Goal: Task Accomplishment & Management: Complete application form

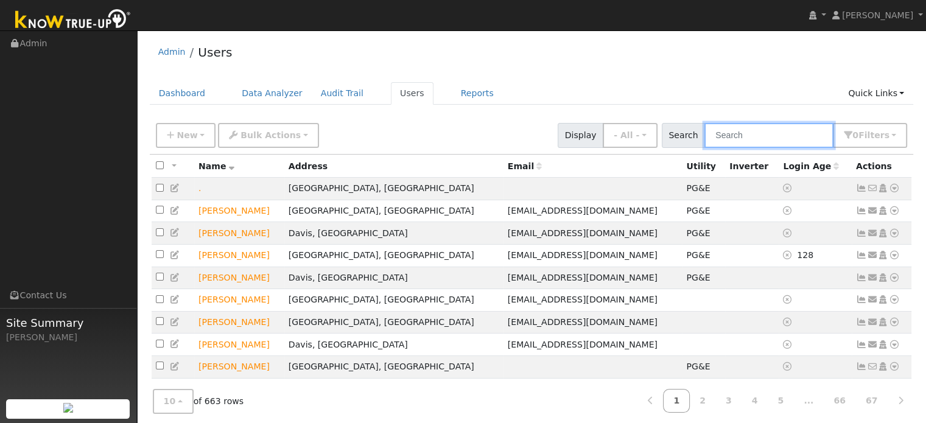
click at [738, 136] on input "text" at bounding box center [768, 135] width 129 height 25
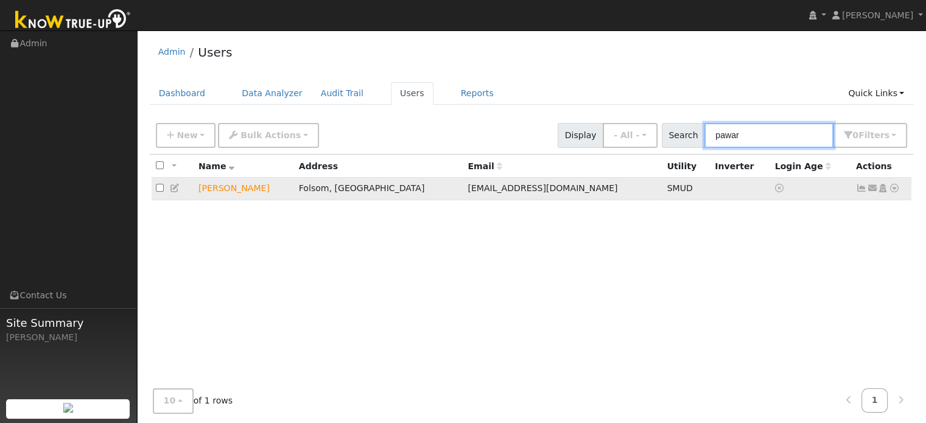
type input "pawar"
click at [897, 191] on icon at bounding box center [894, 188] width 11 height 9
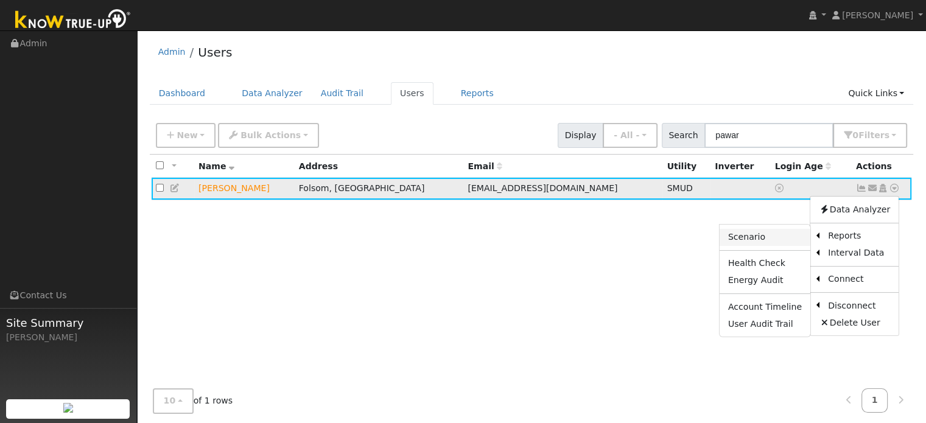
click at [770, 239] on link "Scenario" at bounding box center [765, 237] width 91 height 17
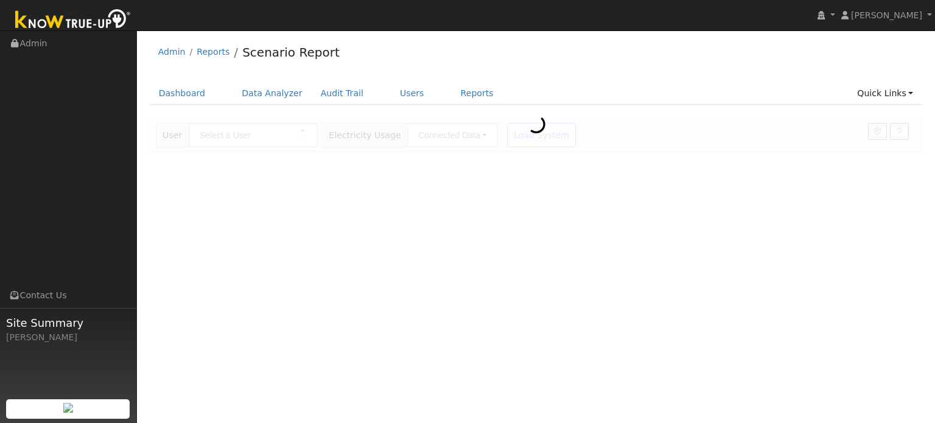
type input "[PERSON_NAME]"
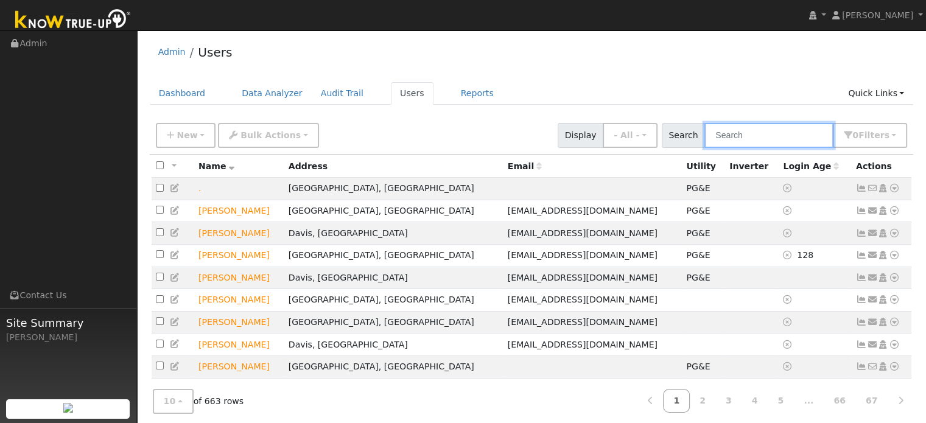
click at [750, 136] on input "text" at bounding box center [768, 135] width 129 height 25
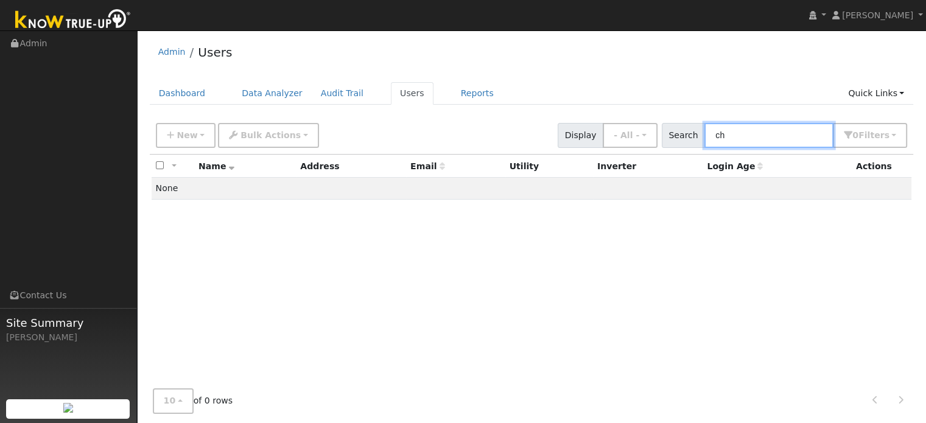
type input "c"
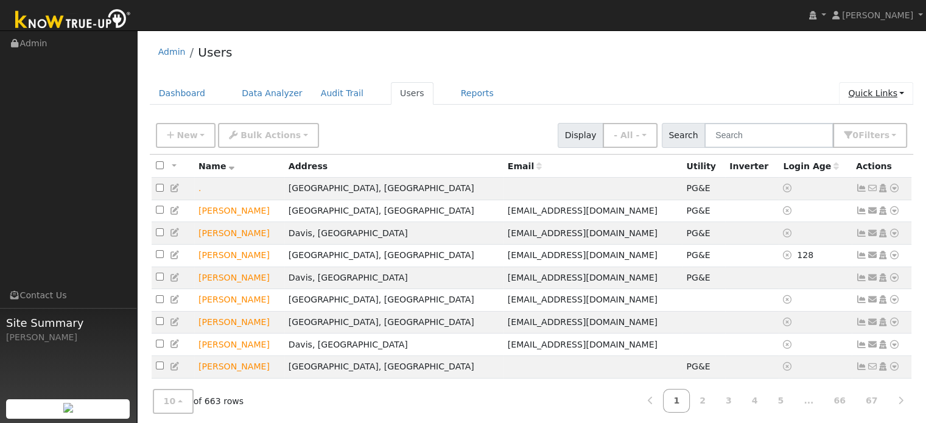
click at [872, 97] on link "Quick Links" at bounding box center [876, 93] width 74 height 23
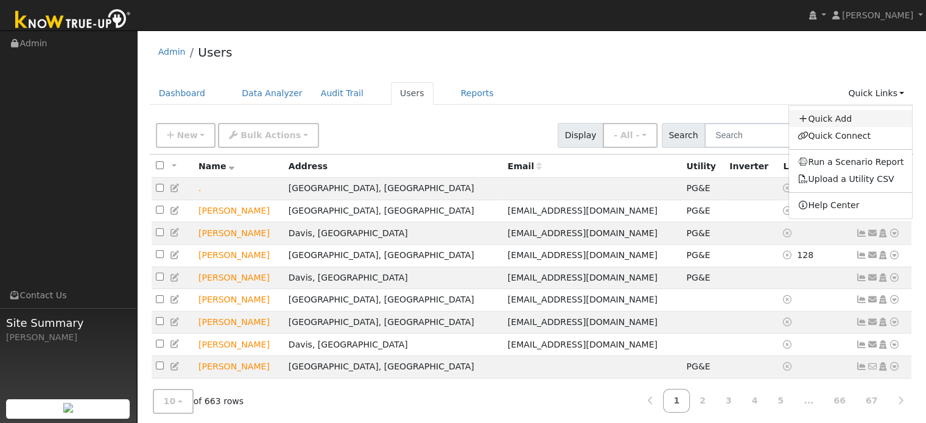
click at [838, 117] on link "Quick Add" at bounding box center [851, 118] width 124 height 17
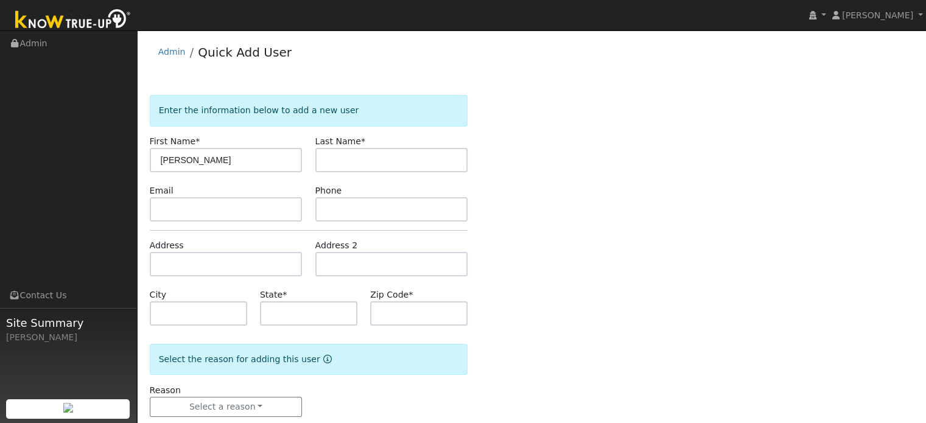
type input "[PERSON_NAME]"
type input "Cheah"
click at [195, 212] on input "text" at bounding box center [226, 209] width 153 height 24
paste input "nicevending@gmail.com"
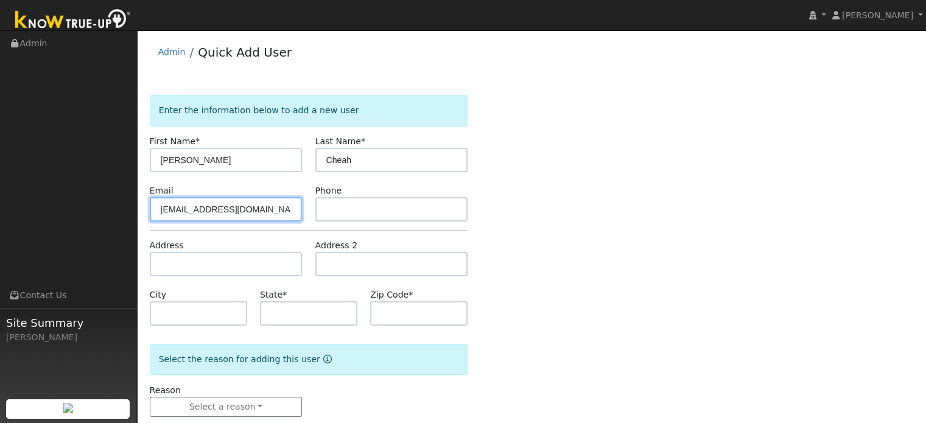
type input "[EMAIL_ADDRESS][DOMAIN_NAME]"
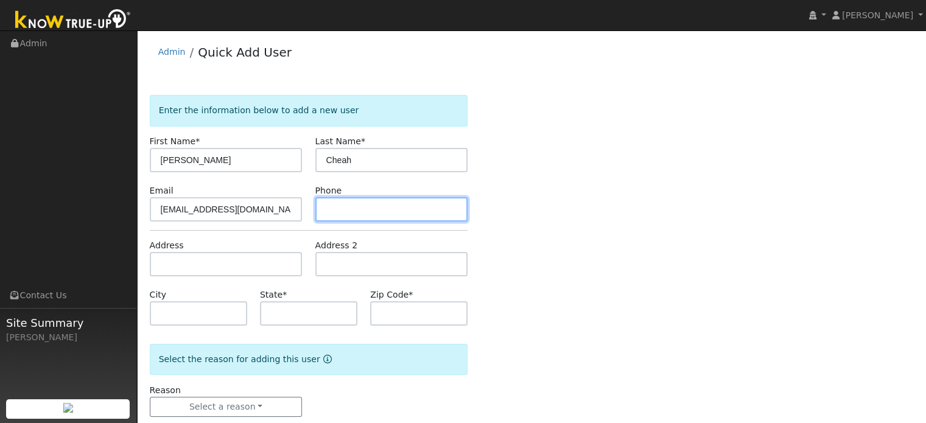
click at [341, 205] on input "text" at bounding box center [391, 209] width 153 height 24
paste input "209-298-1818"
type input "209-298-1818"
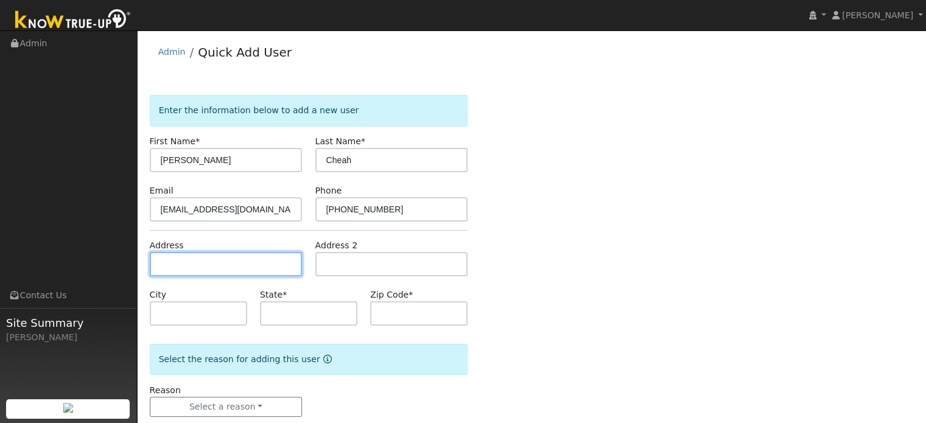
click at [239, 262] on input "text" at bounding box center [226, 264] width 153 height 24
click at [224, 265] on input "text" at bounding box center [226, 264] width 153 height 24
paste input "3409 Lynne Way"
type input "3409 Lynne Way"
type input "Sacramento"
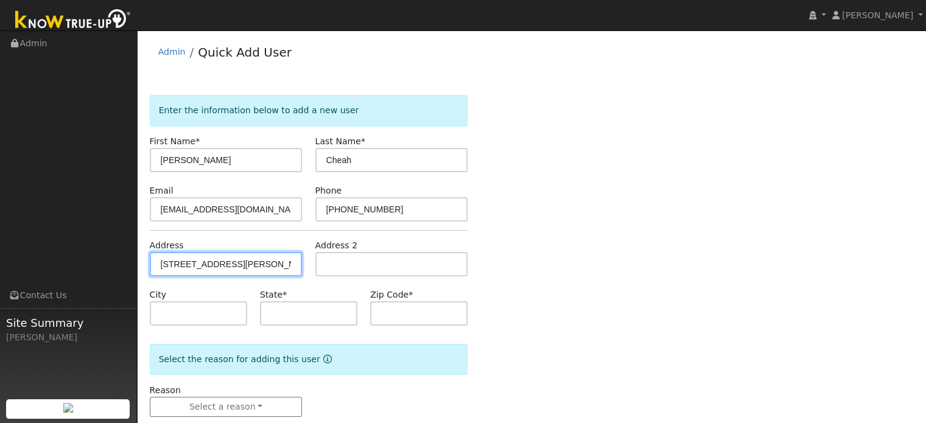
type input "CA"
type input "95821"
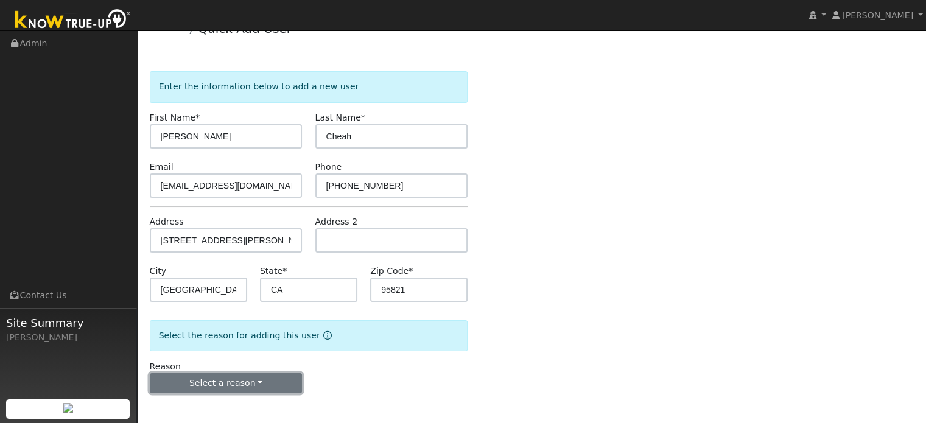
click at [201, 387] on button "Select a reason" at bounding box center [226, 383] width 153 height 21
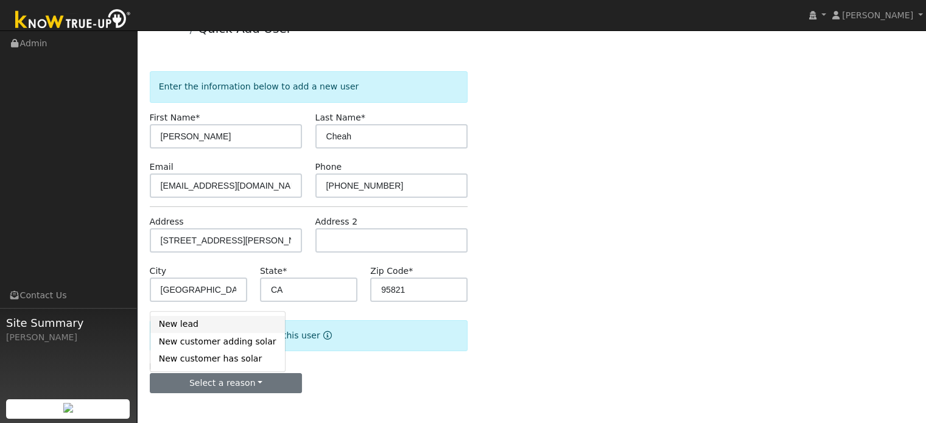
click at [183, 326] on link "New lead" at bounding box center [217, 324] width 135 height 17
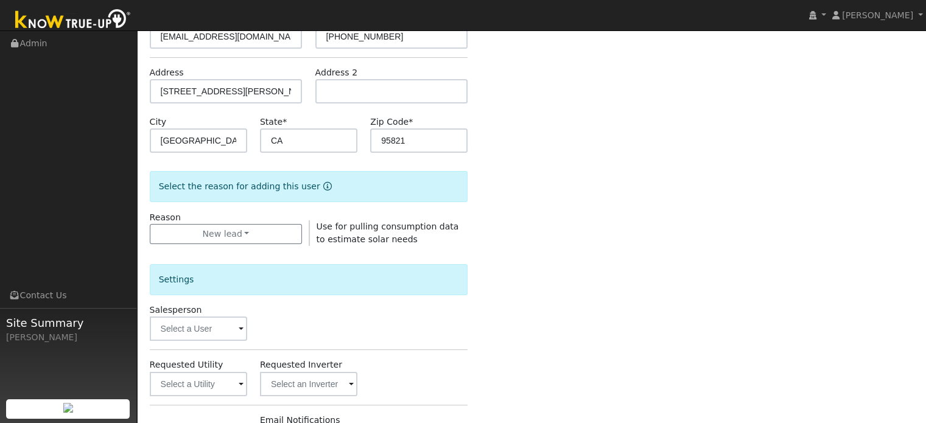
scroll to position [176, 0]
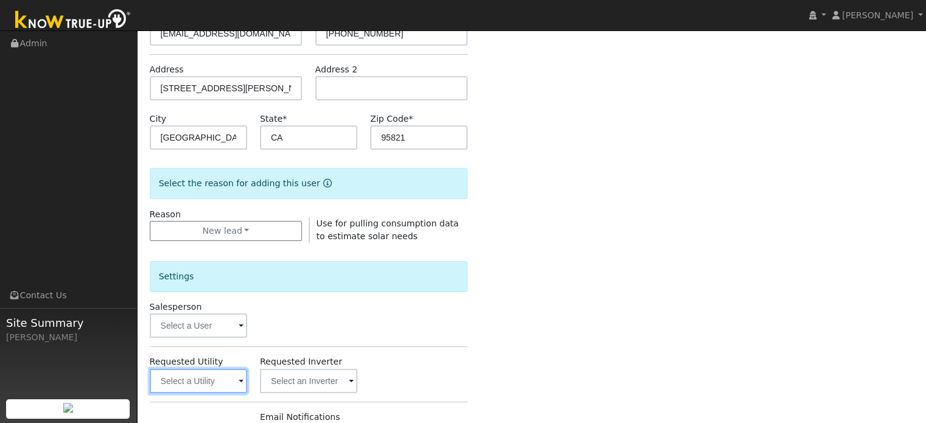
click at [222, 382] on input "text" at bounding box center [198, 381] width 97 height 24
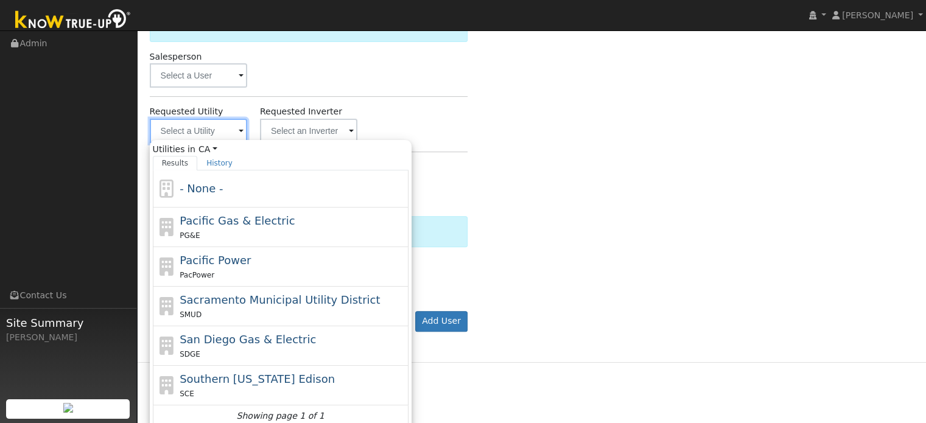
scroll to position [431, 0]
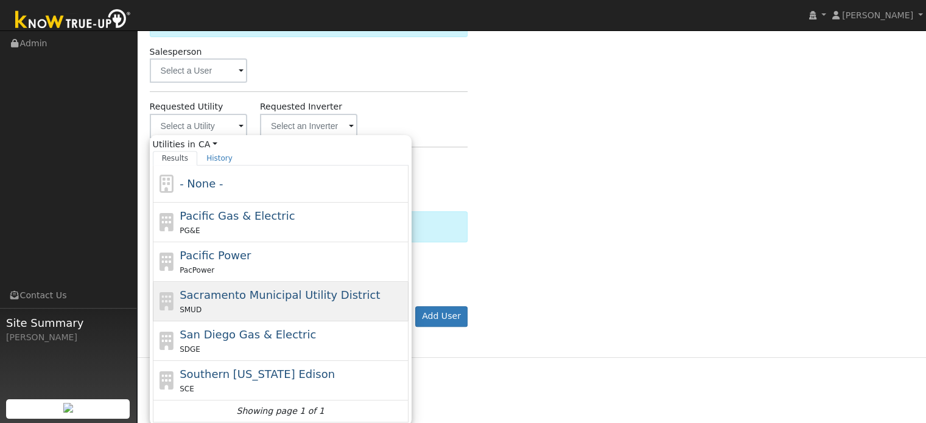
click at [239, 321] on div "Sacramento Municipal Utility District SMUD" at bounding box center [281, 341] width 256 height 40
type input "Sacramento Municipal Utility District"
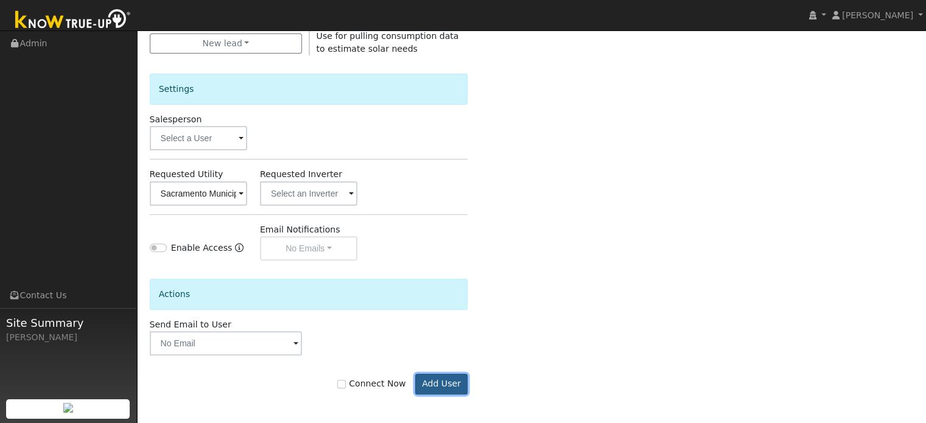
click at [438, 381] on button "Add User" at bounding box center [441, 384] width 53 height 21
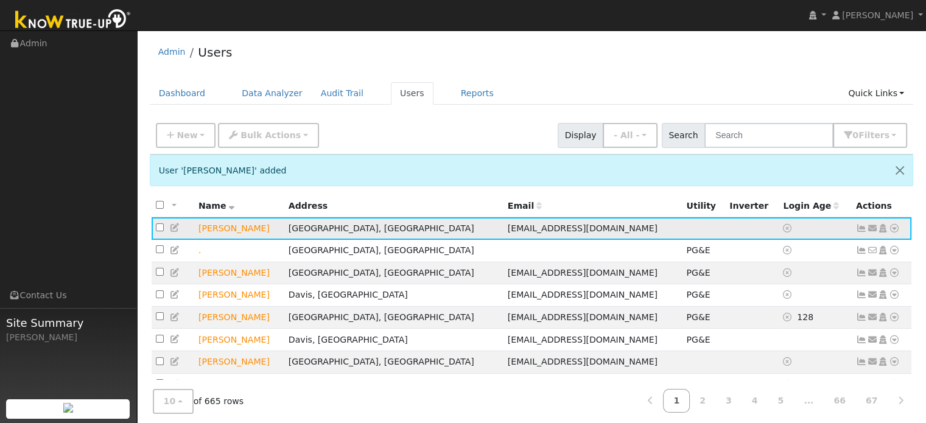
click at [891, 228] on icon at bounding box center [894, 228] width 11 height 9
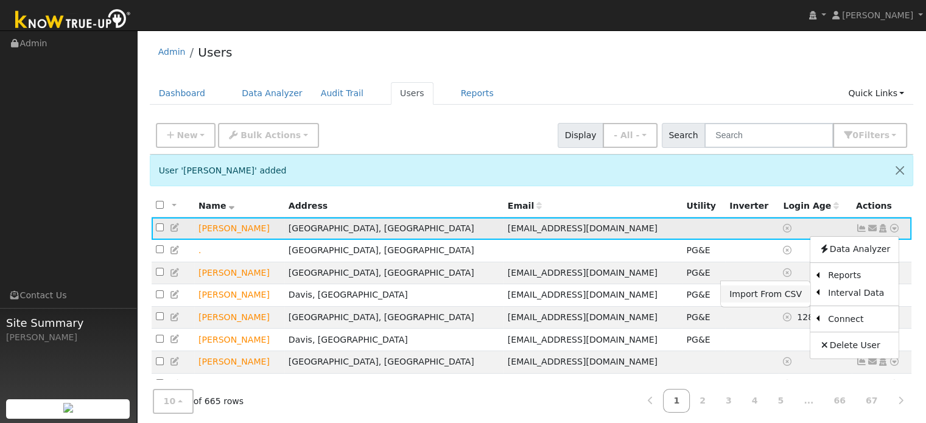
click at [781, 298] on link "Import From CSV" at bounding box center [765, 293] width 89 height 17
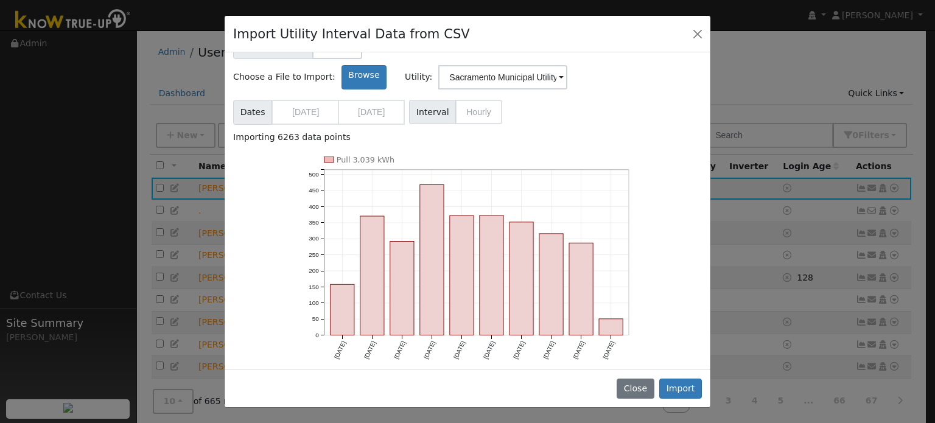
scroll to position [53, 0]
click at [678, 390] on button "Import" at bounding box center [680, 389] width 43 height 21
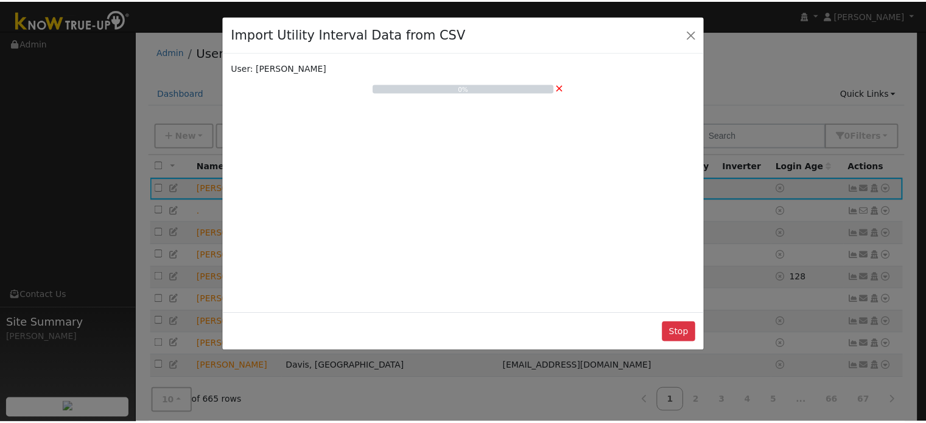
scroll to position [0, 0]
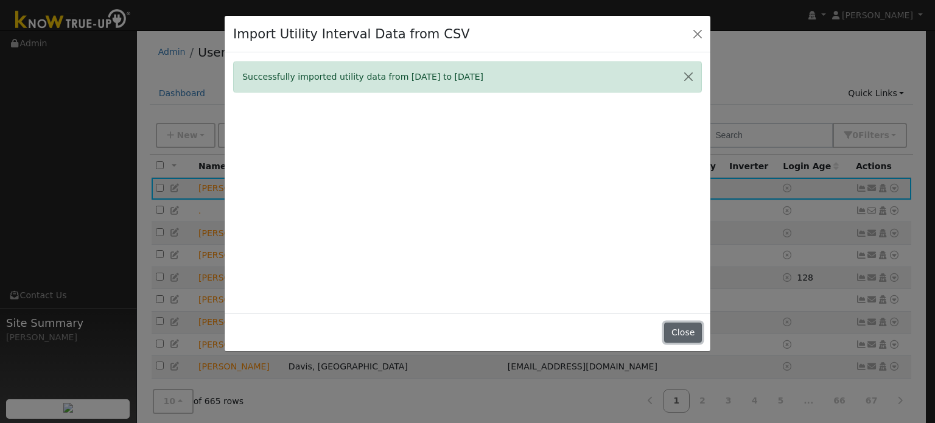
click at [682, 328] on button "Close" at bounding box center [682, 333] width 37 height 21
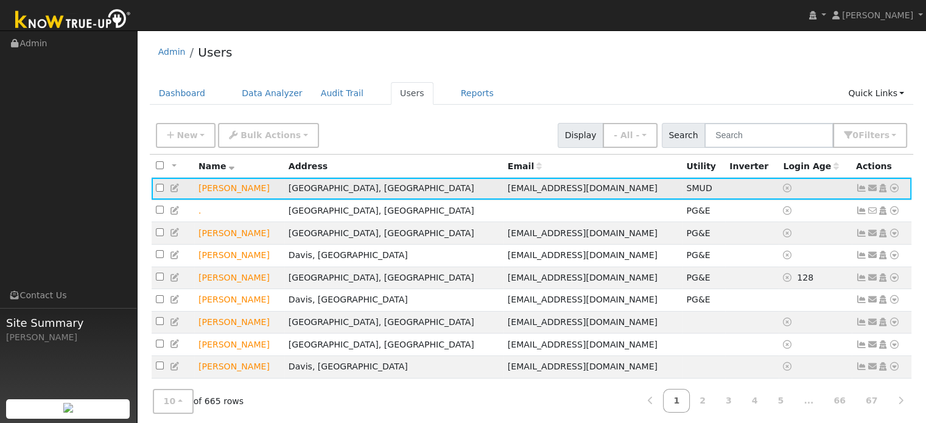
click at [892, 187] on icon at bounding box center [894, 188] width 11 height 9
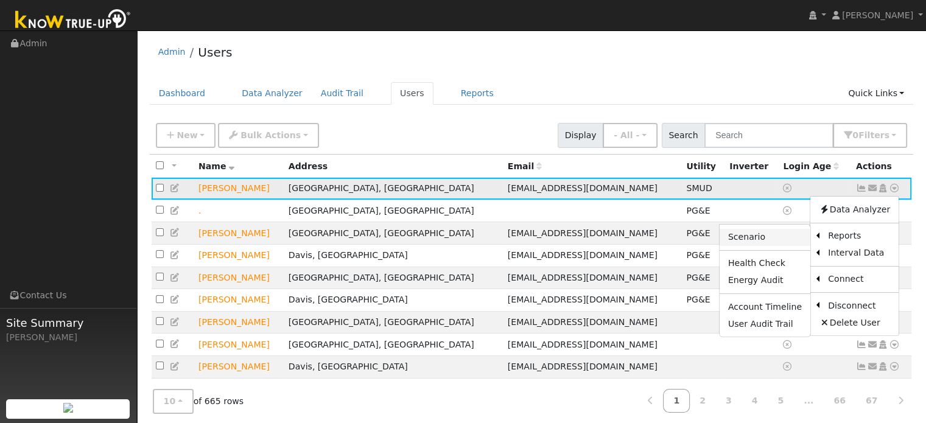
click at [751, 240] on link "Scenario" at bounding box center [765, 237] width 91 height 17
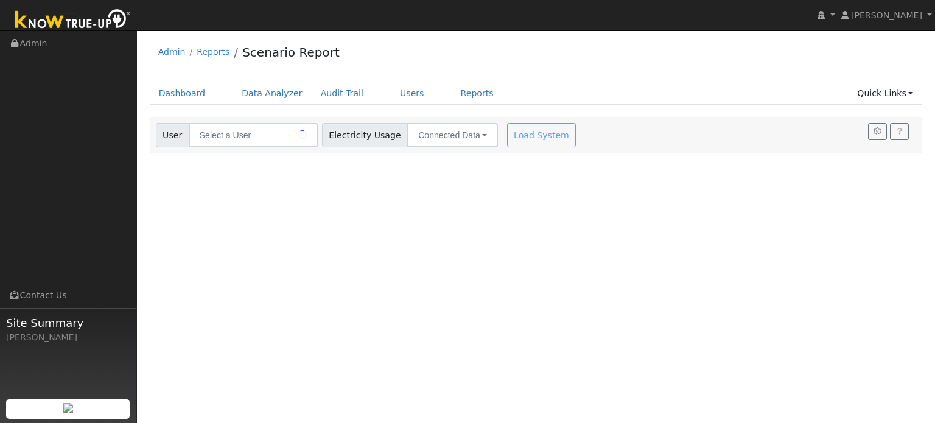
type input "[PERSON_NAME]"
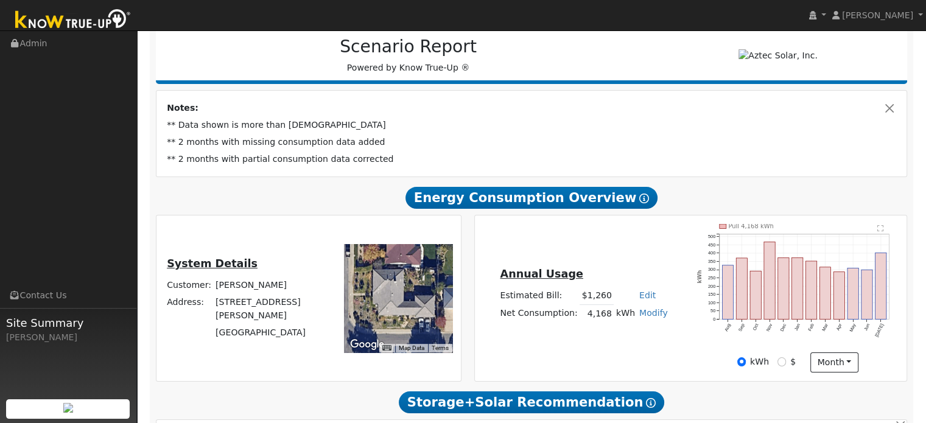
scroll to position [201, 0]
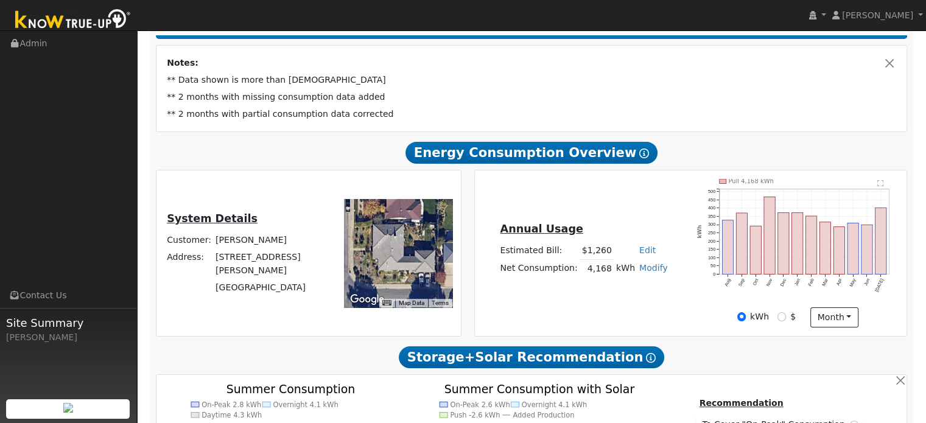
click at [830, 95] on td "** 2 months with missing consumption data added" at bounding box center [532, 97] width 734 height 17
